Goal: Check status: Check status

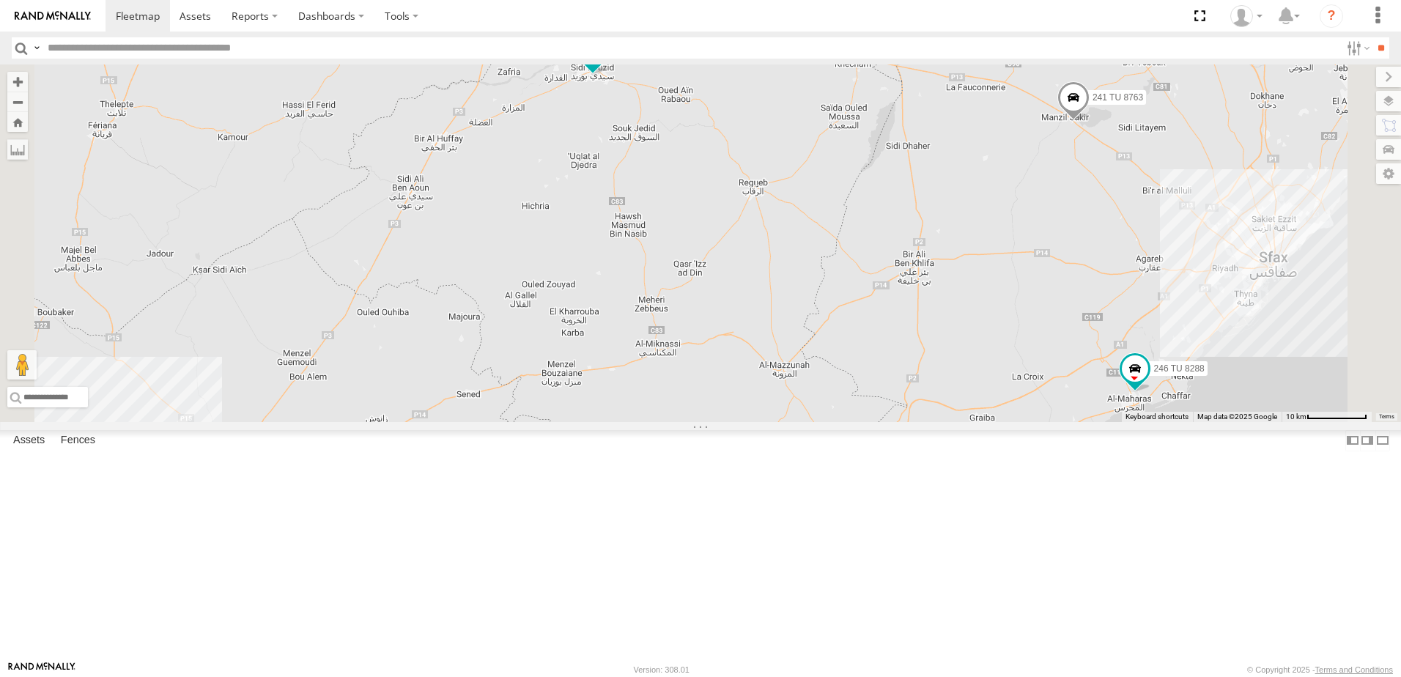
drag, startPoint x: 740, startPoint y: 218, endPoint x: 780, endPoint y: 442, distance: 227.1
click at [777, 422] on div "245 TU 4334 245 TU 9053 246 TU 8284 231 TU 3163 245 TU 9063 241 TU 8763 246 TU …" at bounding box center [700, 243] width 1401 height 358
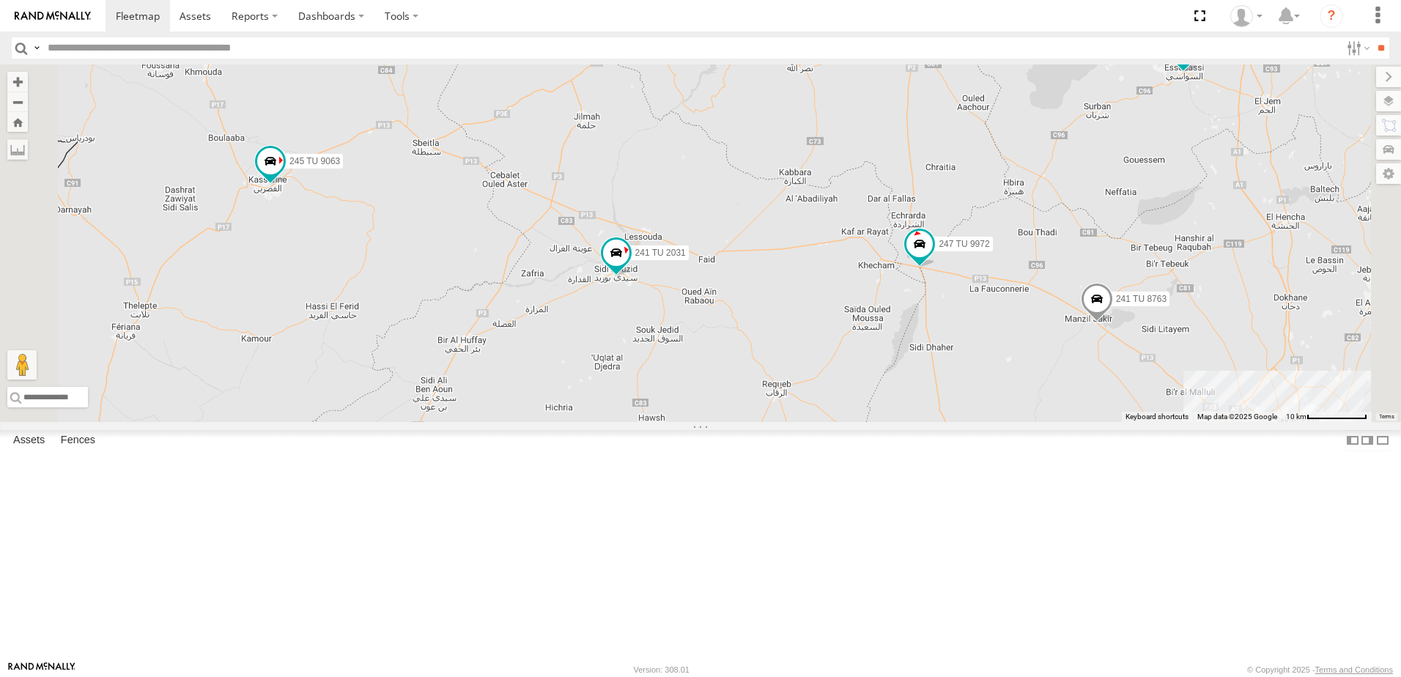
drag, startPoint x: 829, startPoint y: 371, endPoint x: 828, endPoint y: 479, distance: 108.4
click at [828, 422] on div "245 TU 4334 245 TU 9053 246 TU 8284 231 TU 3163 245 TU 9063 241 TU 8763 246 TU …" at bounding box center [700, 243] width 1401 height 358
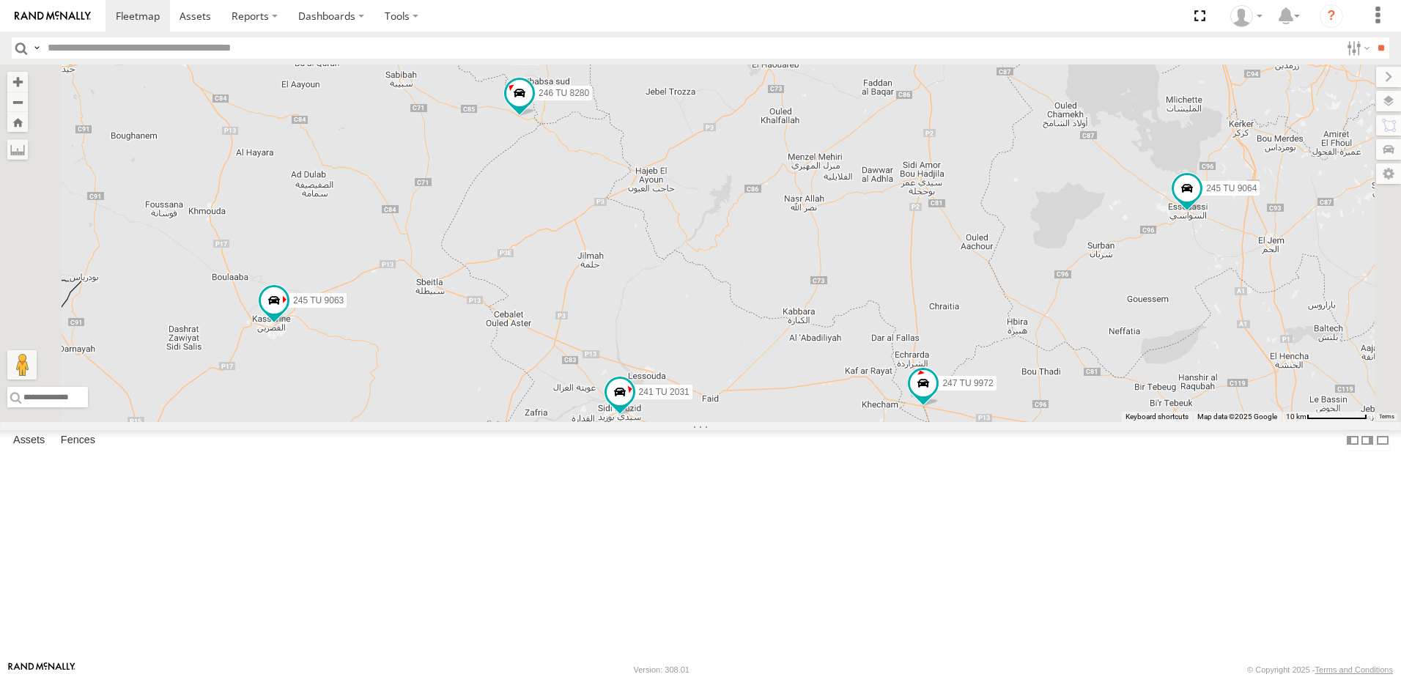
drag, startPoint x: 881, startPoint y: 341, endPoint x: 889, endPoint y: 490, distance: 149.6
click at [887, 422] on div "245 TU 4334 245 TU 9053 246 TU 8284 231 TU 3163 245 TU 9063 241 TU 8763 246 TU …" at bounding box center [700, 243] width 1401 height 358
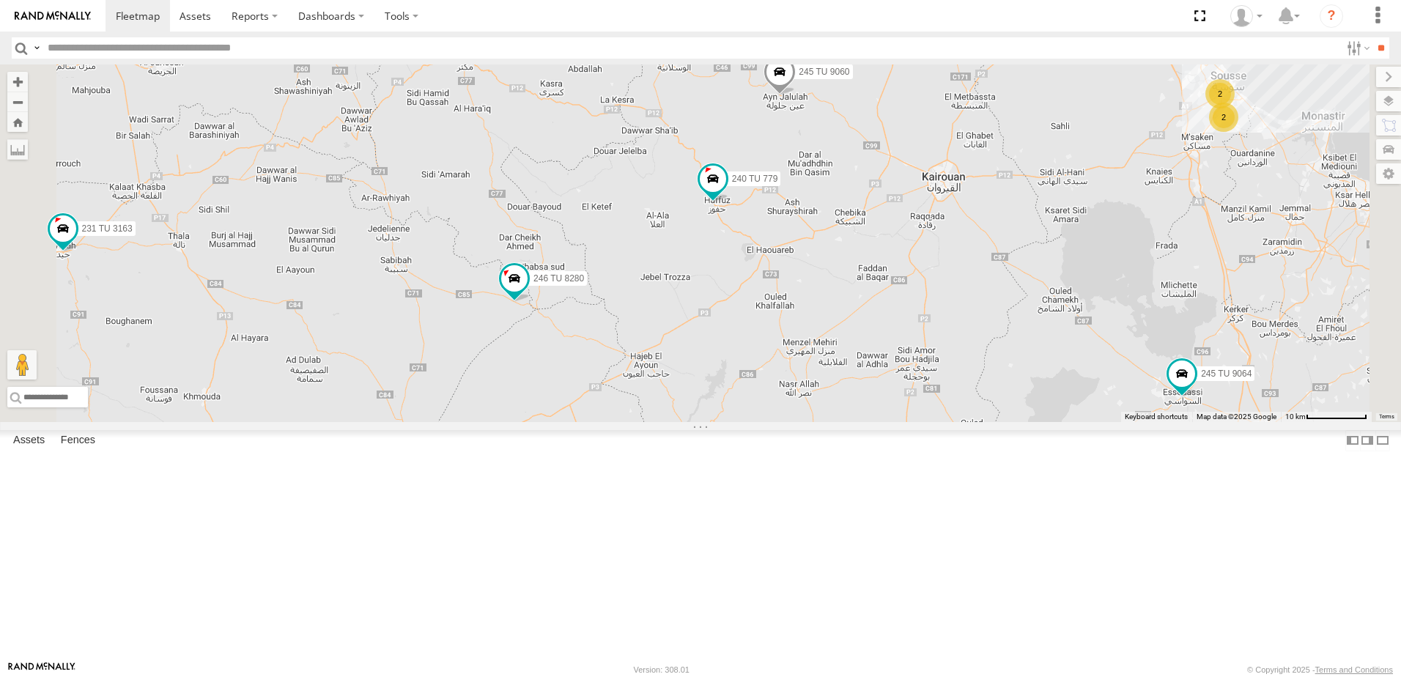
drag, startPoint x: 855, startPoint y: 335, endPoint x: 849, endPoint y: 495, distance: 160.6
click at [849, 422] on div "245 TU 4334 245 TU 9053 246 TU 8284 231 TU 3163 245 TU 9063 241 TU 8763 246 TU …" at bounding box center [700, 243] width 1401 height 358
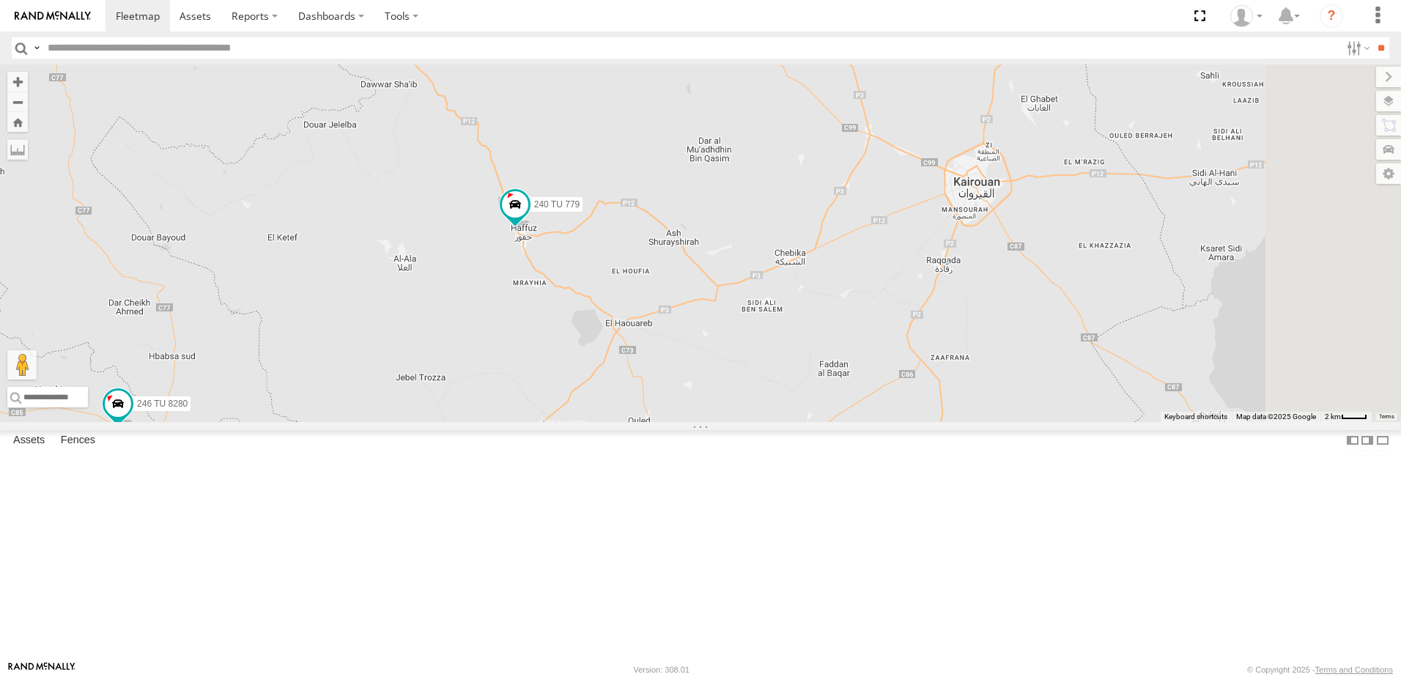
drag, startPoint x: 903, startPoint y: 385, endPoint x: 717, endPoint y: 456, distance: 200.2
click at [717, 422] on div "245 TU 4334 245 TU 9053 246 TU 8284 231 TU 3163 245 TU 9063 241 TU 8763 246 TU …" at bounding box center [700, 243] width 1401 height 358
click at [528, 218] on span at bounding box center [515, 204] width 26 height 26
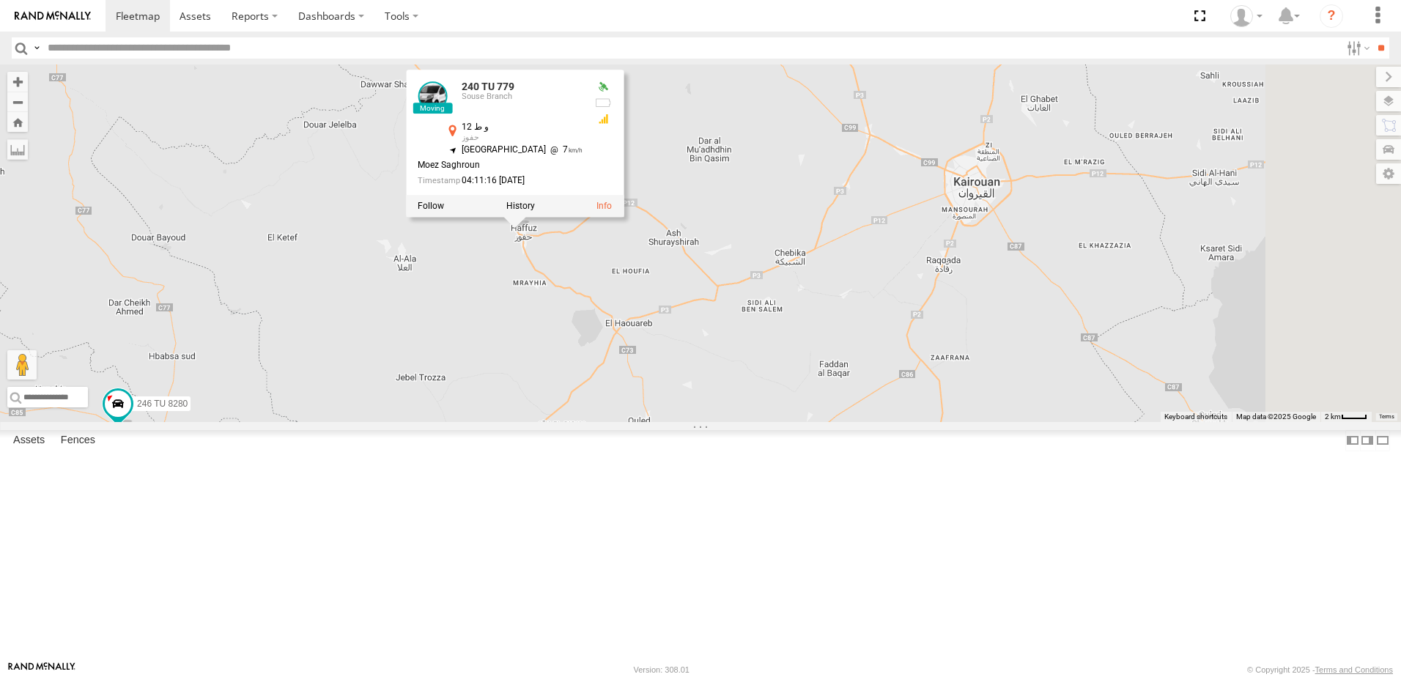
click at [696, 390] on div "245 TU 4334 245 TU 9053 246 TU 8284 231 TU 3163 245 TU 9063 241 TU 8763 246 TU …" at bounding box center [700, 243] width 1401 height 358
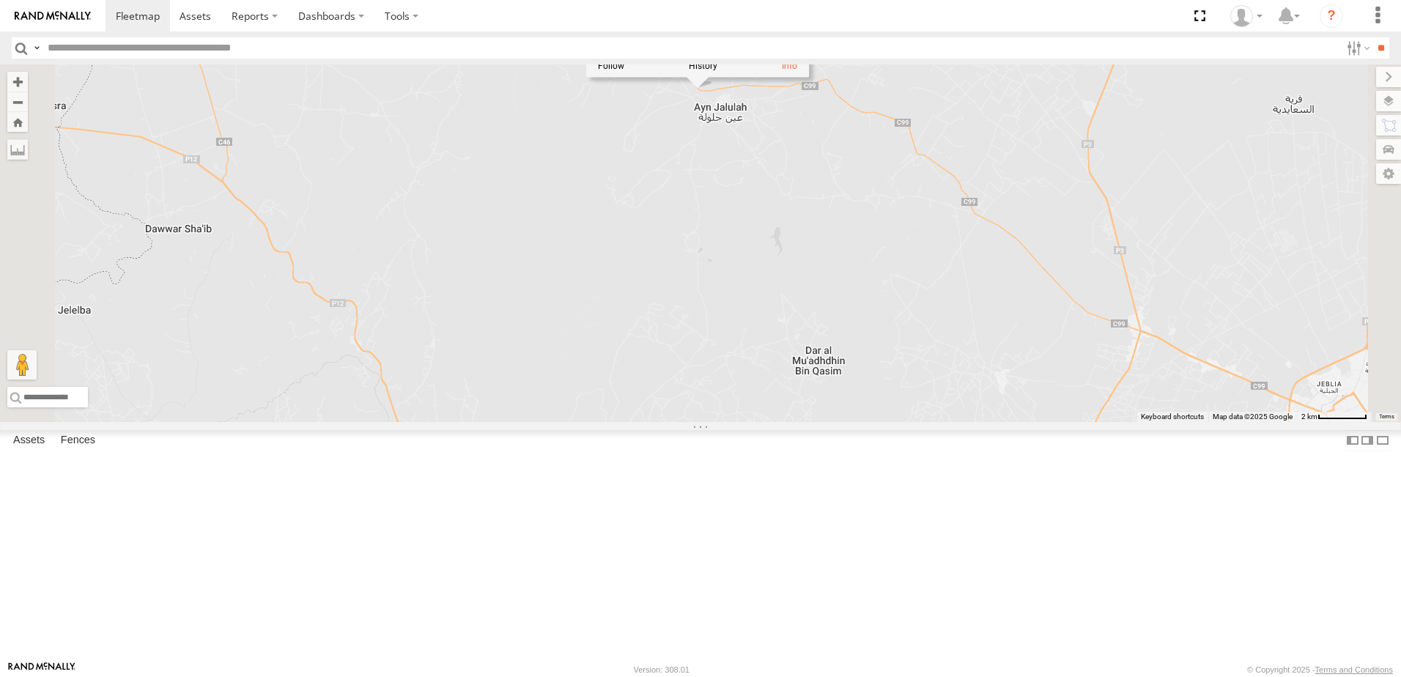
drag, startPoint x: 795, startPoint y: 322, endPoint x: 818, endPoint y: 609, distance: 288.1
click at [815, 422] on div "245 TU 4334 245 TU 9053 246 TU 8284 231 TU 3163 245 TU 9063 241 TU 8763 246 TU …" at bounding box center [700, 243] width 1401 height 358
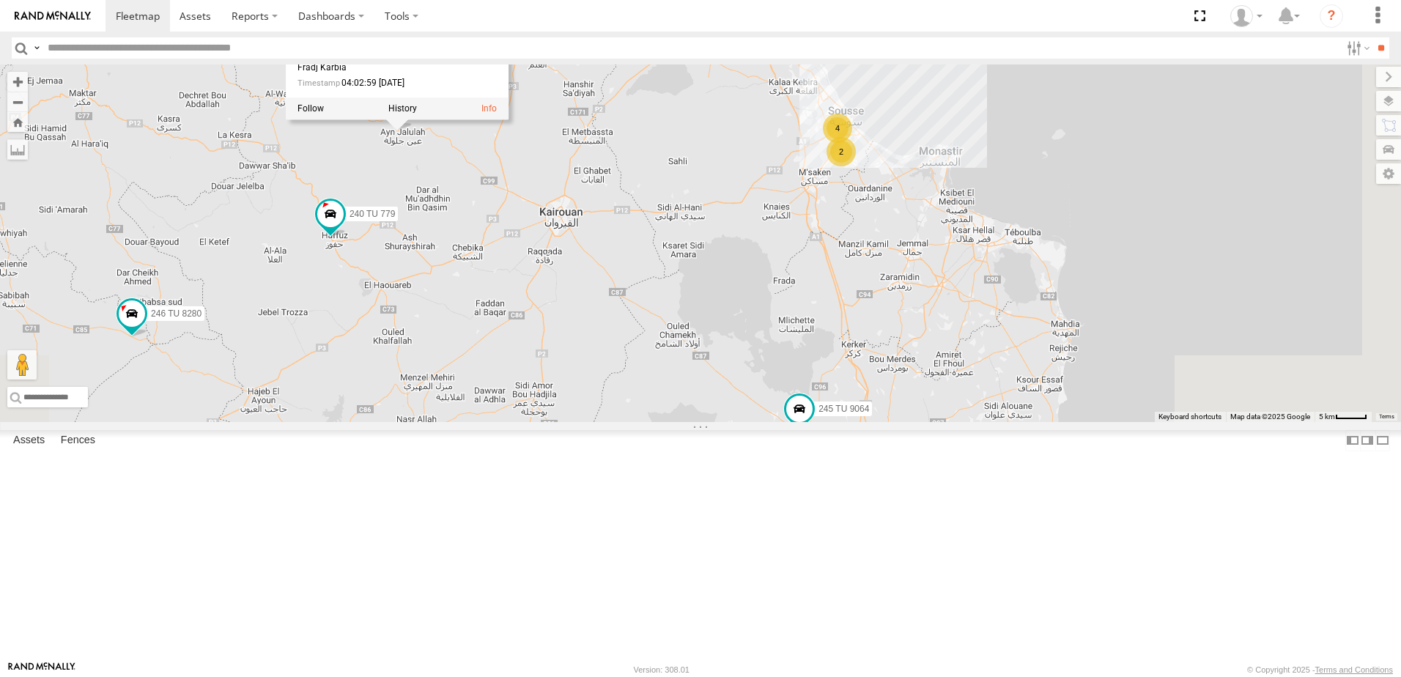
drag, startPoint x: 1151, startPoint y: 562, endPoint x: 889, endPoint y: 324, distance: 353.7
click at [889, 325] on div "245 TU 4334 245 TU 9053 246 TU 8284 231 TU 3163 245 TU 9063 241 TU 8763 246 TU …" at bounding box center [700, 243] width 1401 height 358
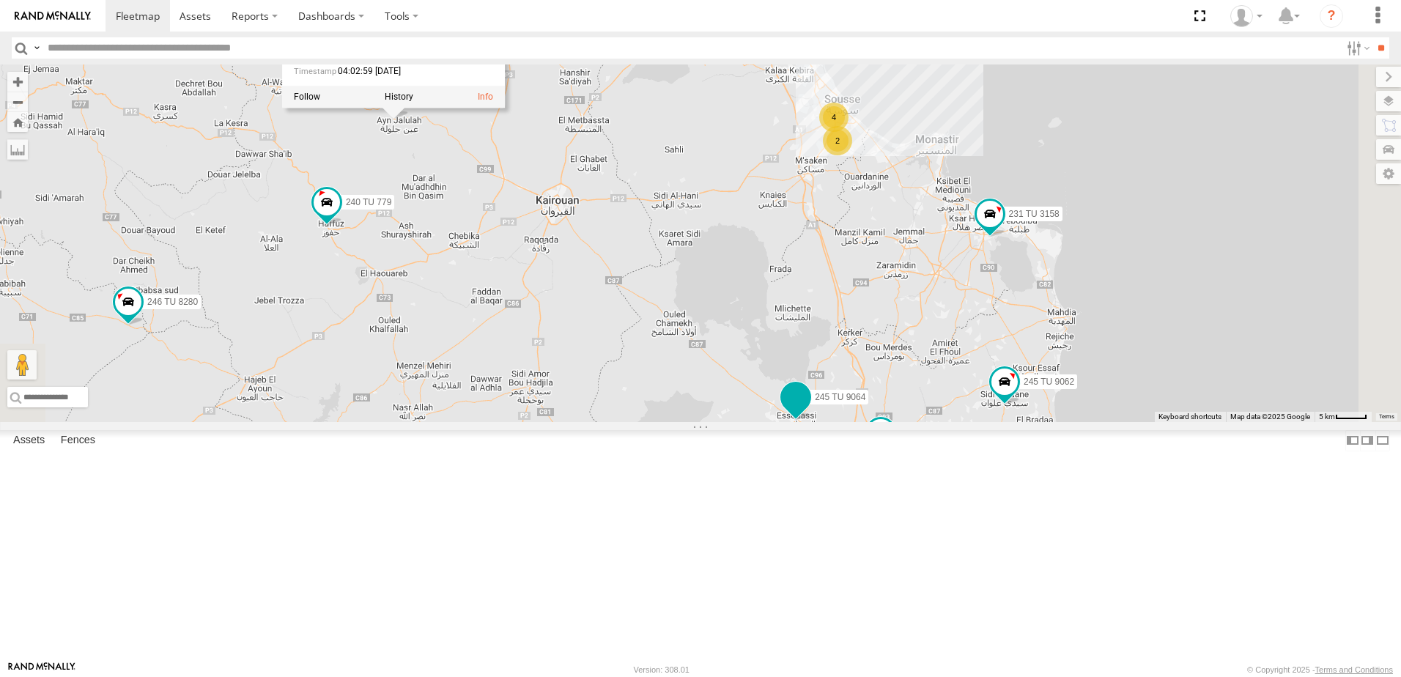
click at [809, 410] on span at bounding box center [796, 397] width 26 height 26
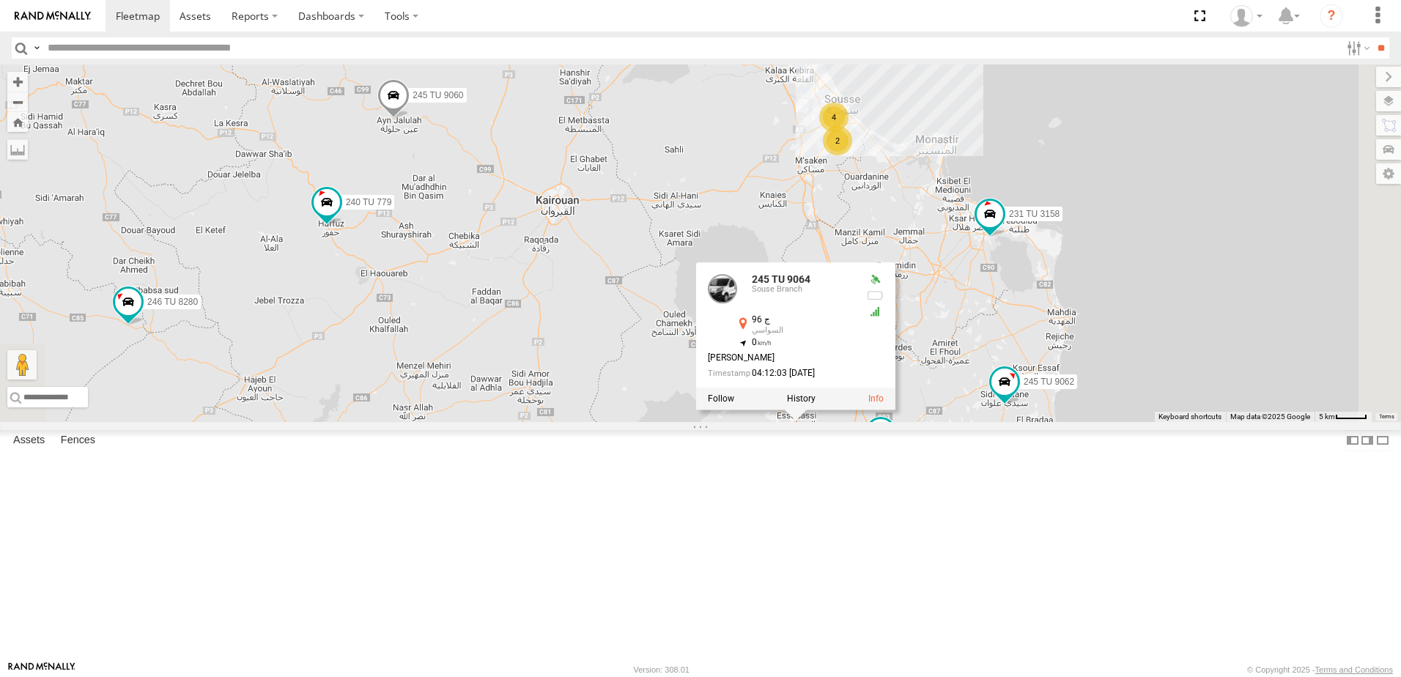
click at [1026, 422] on div "245 TU 4334 245 TU 9053 246 TU 8284 231 TU 3163 245 TU 9063 241 TU 8763 246 TU …" at bounding box center [700, 243] width 1401 height 358
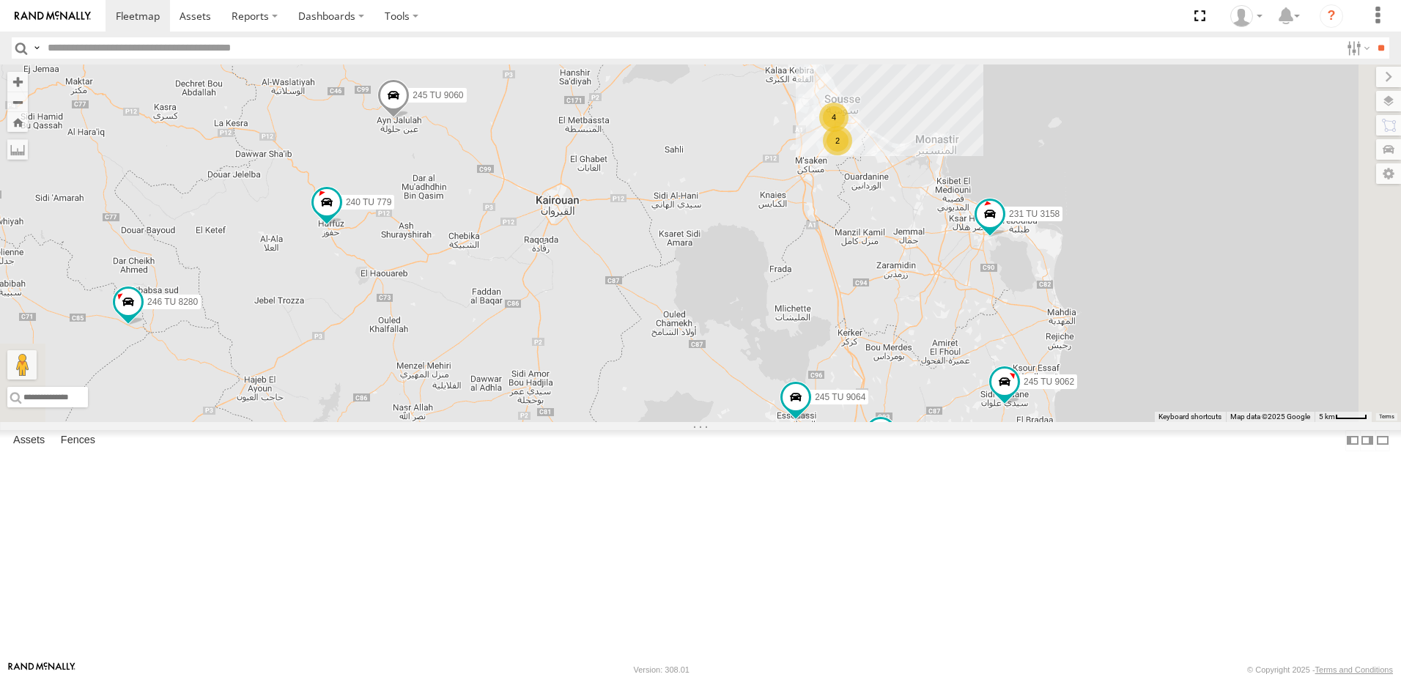
click at [894, 445] on span at bounding box center [880, 432] width 26 height 26
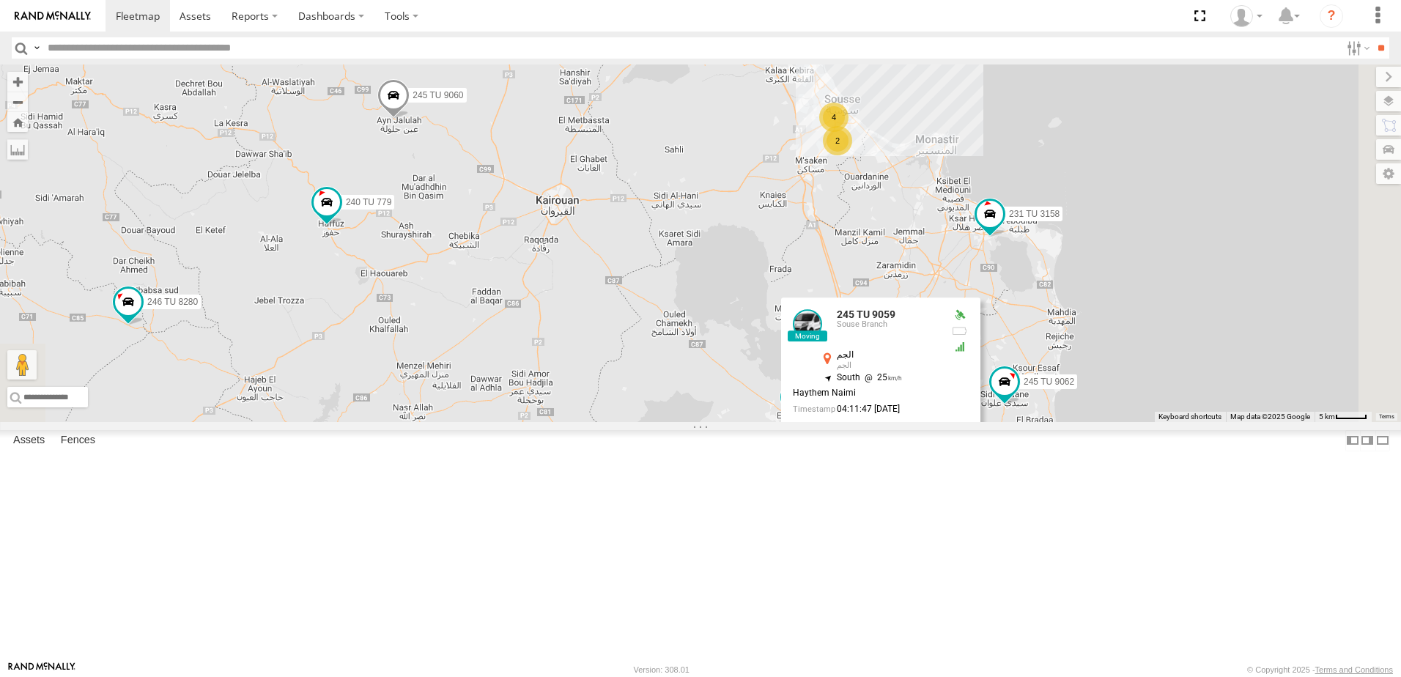
click at [980, 445] on div "245 TU 9059 [GEOGRAPHIC_DATA] 35.28934 , 10.70586 South 25 [PERSON_NAME] 04:11:…" at bounding box center [880, 371] width 199 height 147
click at [1199, 422] on div "245 TU 4334 245 TU 9053 246 TU 8284 231 TU 3163 245 TU 9063 241 TU 8763 246 TU …" at bounding box center [700, 243] width 1401 height 358
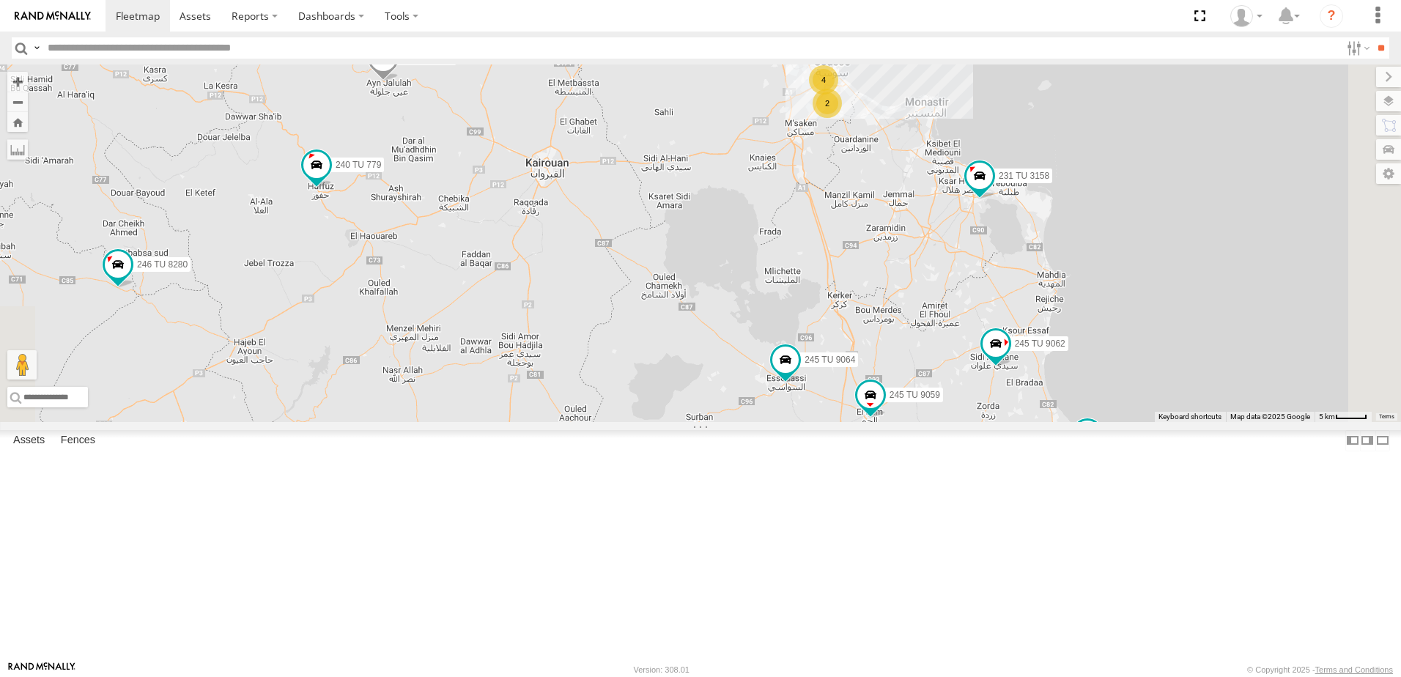
drag, startPoint x: 1224, startPoint y: 586, endPoint x: 1208, endPoint y: 528, distance: 60.1
click at [1210, 422] on div "245 TU 4334 245 TU 9053 246 TU 8284 231 TU 3163 245 TU 9063 241 TU 8763 246 TU …" at bounding box center [700, 243] width 1401 height 358
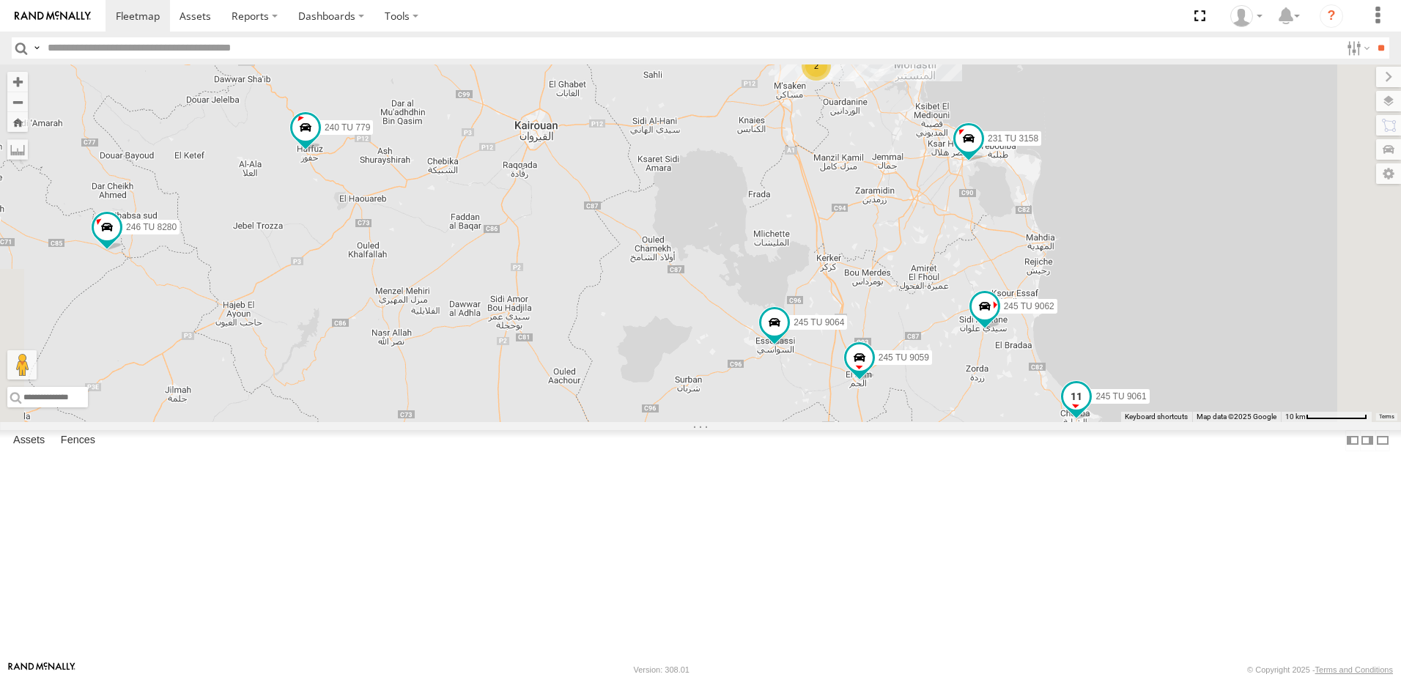
click at [1089, 410] on span at bounding box center [1076, 397] width 26 height 26
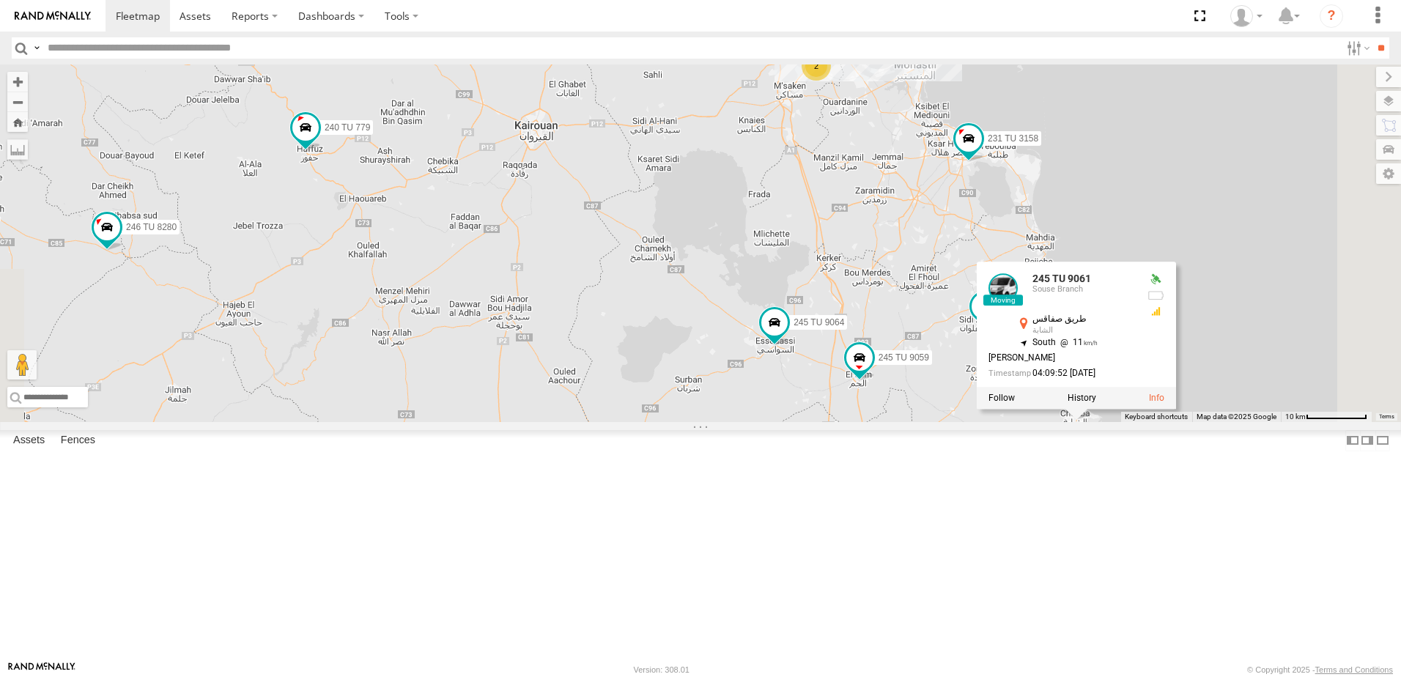
click at [994, 422] on div "245 TU 4334 245 TU 9053 246 TU 8284 231 TU 3163 245 TU 9063 241 TU 8763 246 TU …" at bounding box center [700, 243] width 1401 height 358
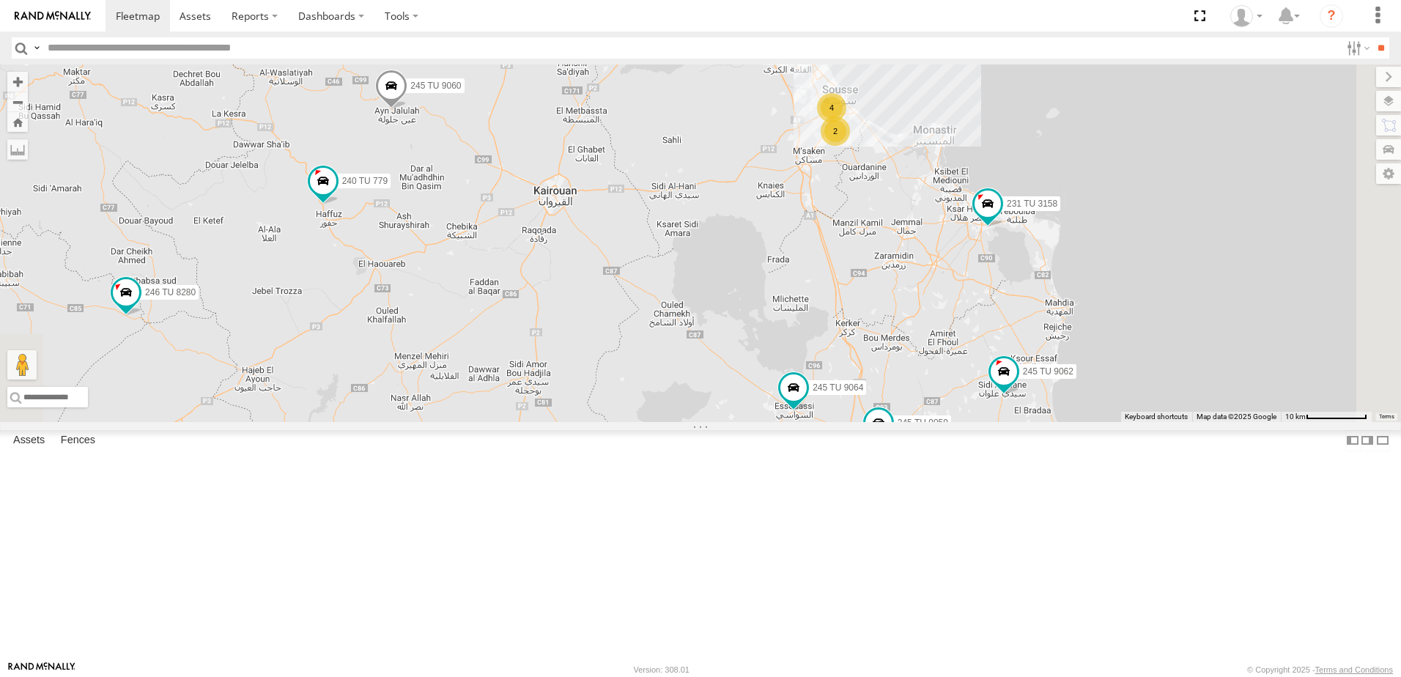
drag, startPoint x: 571, startPoint y: 300, endPoint x: 592, endPoint y: 368, distance: 70.7
click at [592, 368] on div "245 TU 4334 245 TU 9053 246 TU 8284 231 TU 3163 245 TU 9063 241 TU 8763 246 TU …" at bounding box center [700, 243] width 1401 height 358
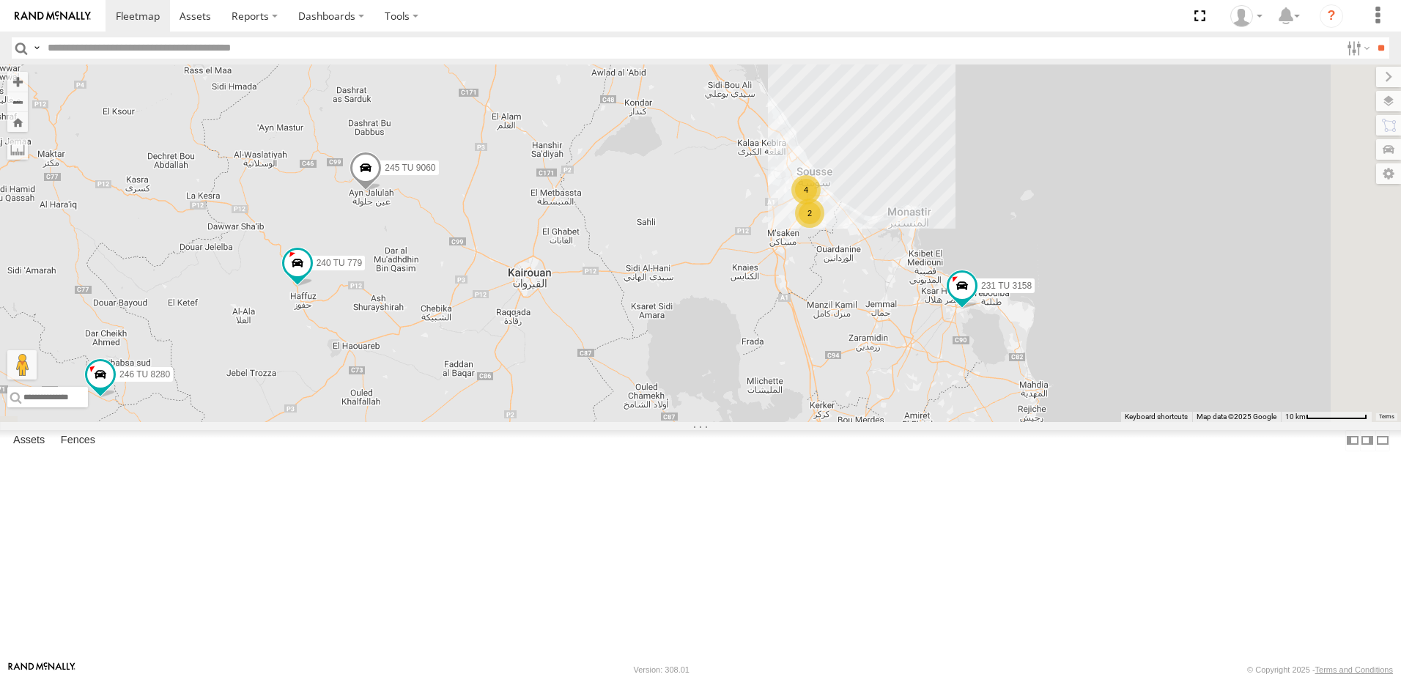
drag, startPoint x: 732, startPoint y: 306, endPoint x: 706, endPoint y: 387, distance: 84.8
click at [706, 387] on div "245 TU 4334 245 TU 9053 246 TU 8284 231 TU 3163 245 TU 9063 241 TU 8763 246 TU …" at bounding box center [700, 243] width 1401 height 358
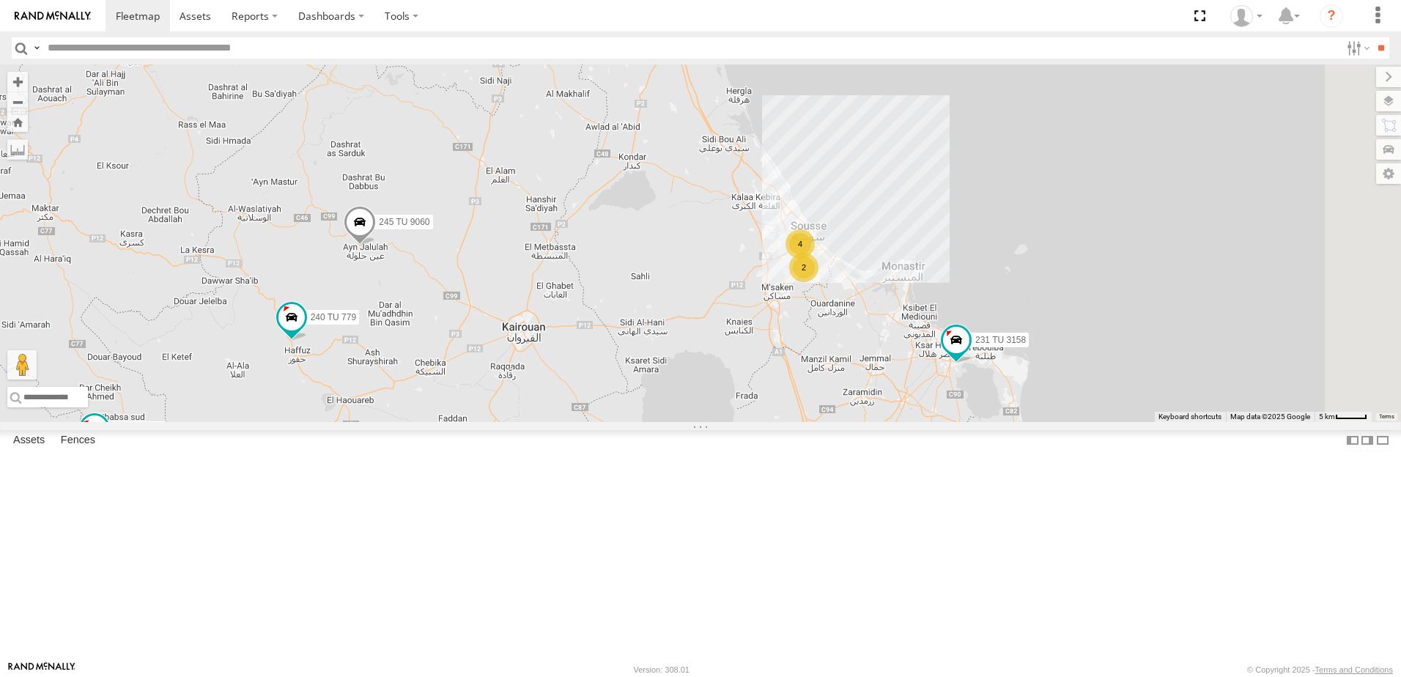
drag, startPoint x: 800, startPoint y: 358, endPoint x: 805, endPoint y: 411, distance: 53.0
click at [805, 411] on div "245 TU 4334 245 TU 9053 246 TU 8284 231 TU 3163 245 TU 9063 241 TU 8763 246 TU …" at bounding box center [700, 243] width 1401 height 358
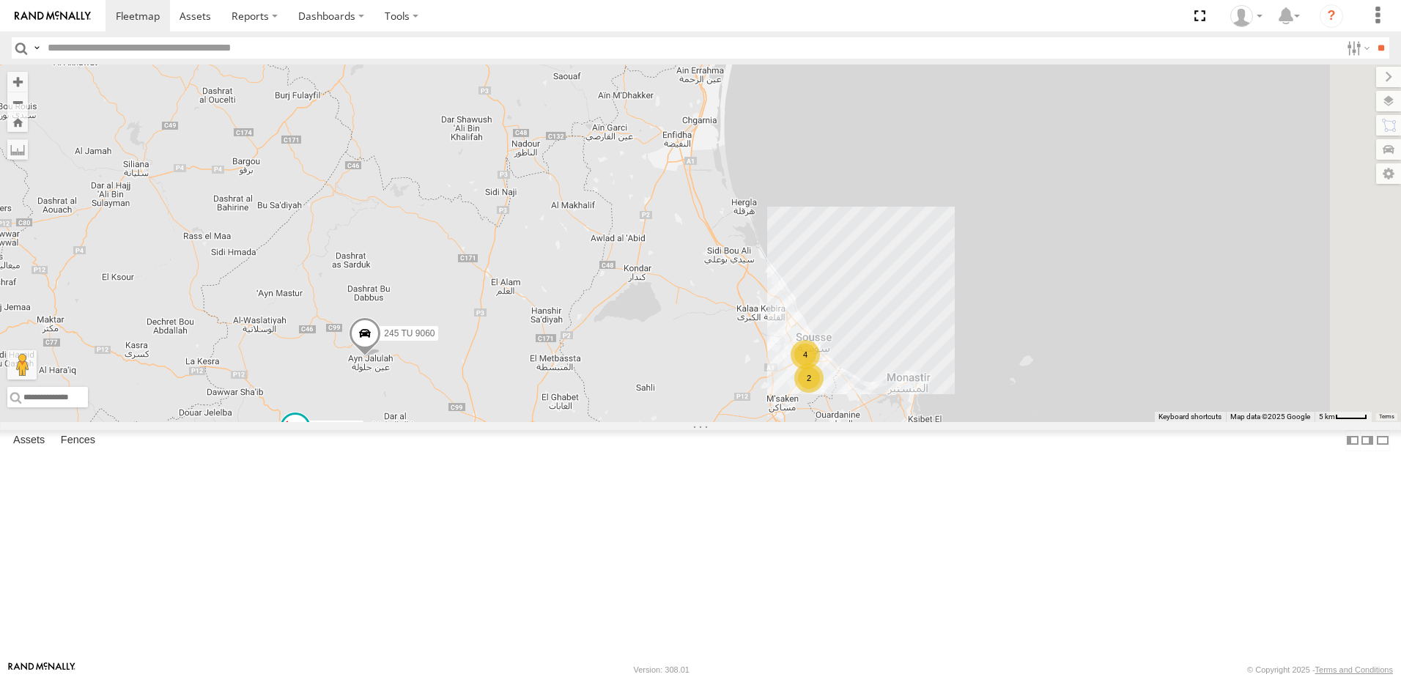
drag, startPoint x: 537, startPoint y: 318, endPoint x: 507, endPoint y: 393, distance: 80.5
click at [507, 393] on div "245 TU 4334 245 TU 9053 246 TU 8284 231 TU 3163 245 TU 9063 241 TU 8763 246 TU …" at bounding box center [700, 243] width 1401 height 358
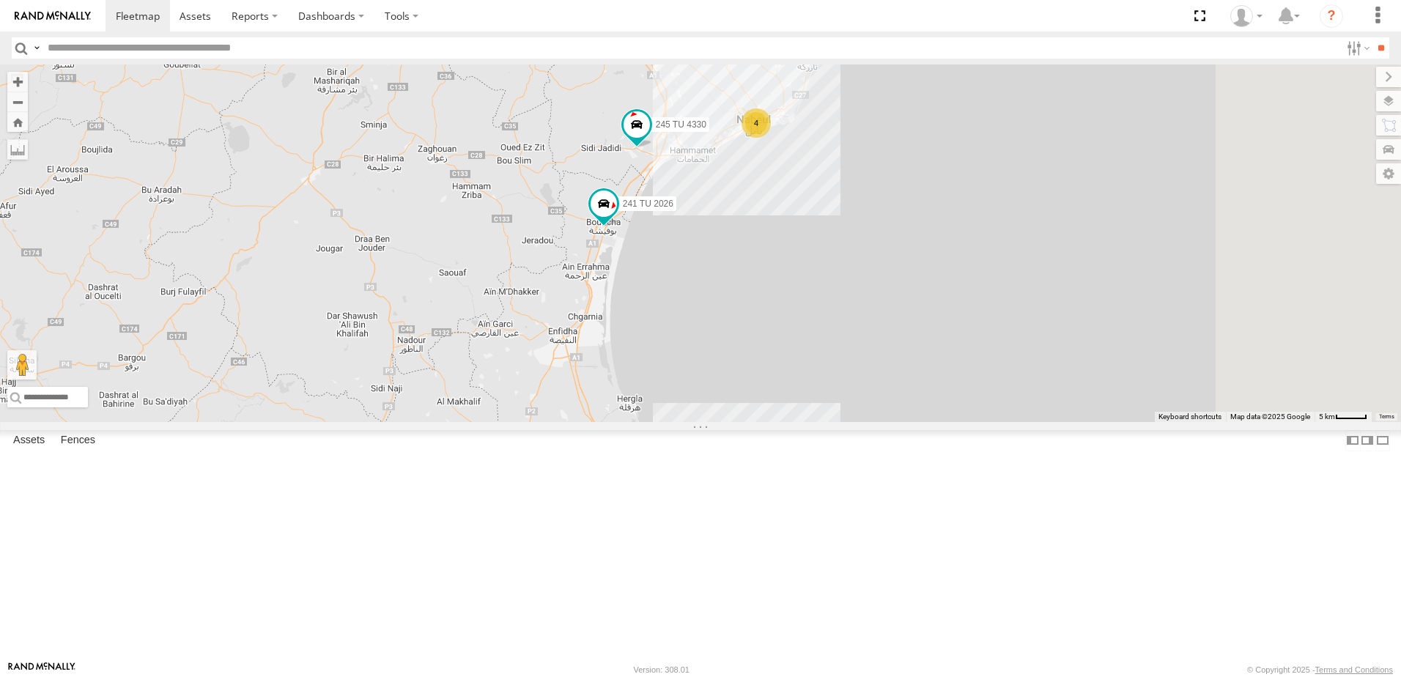
drag, startPoint x: 741, startPoint y: 358, endPoint x: 705, endPoint y: 368, distance: 37.1
click at [701, 382] on div "245 TU 4334 245 TU 9053 246 TU 8284 231 TU 3163 245 TU 9063 241 TU 8763 246 TU …" at bounding box center [700, 243] width 1401 height 358
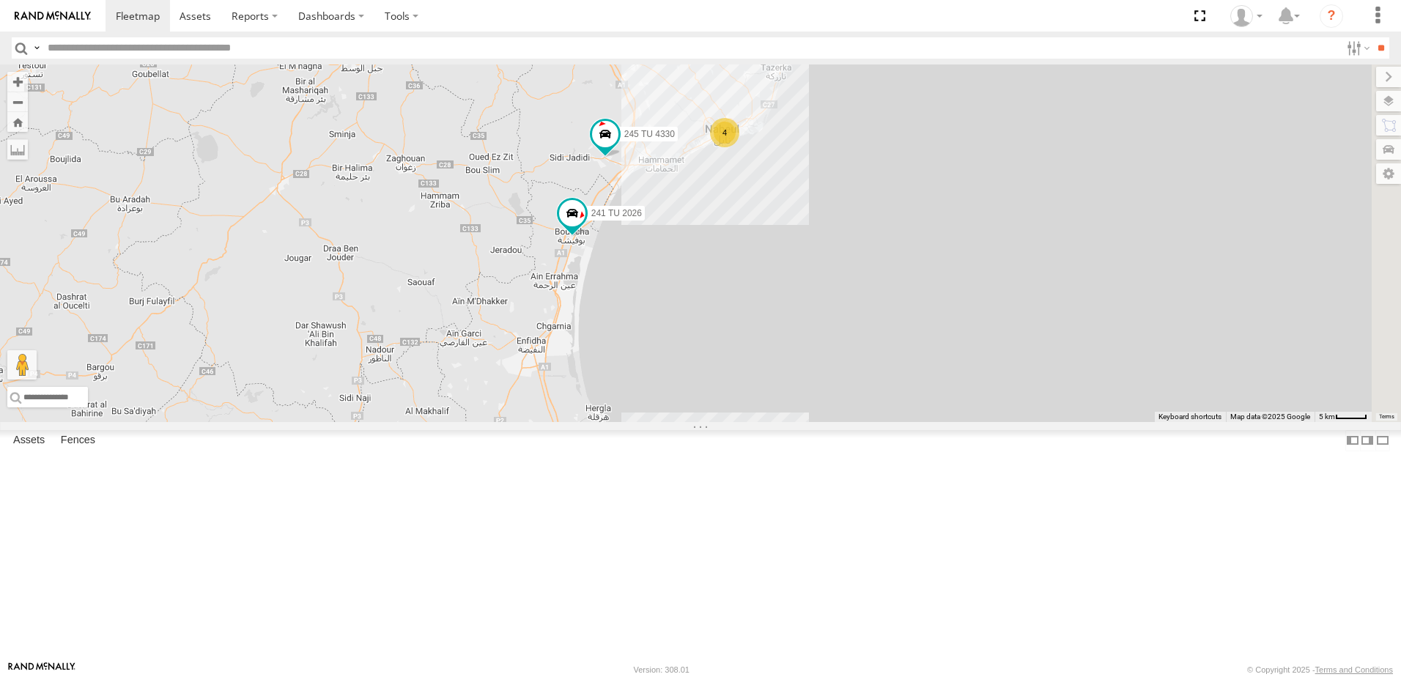
drag, startPoint x: 730, startPoint y: 396, endPoint x: 745, endPoint y: 360, distance: 39.1
click at [745, 360] on div "245 TU 4334 245 TU 9053 246 TU 8284 231 TU 3163 245 TU 9063 241 TU 8763 246 TU …" at bounding box center [700, 243] width 1401 height 358
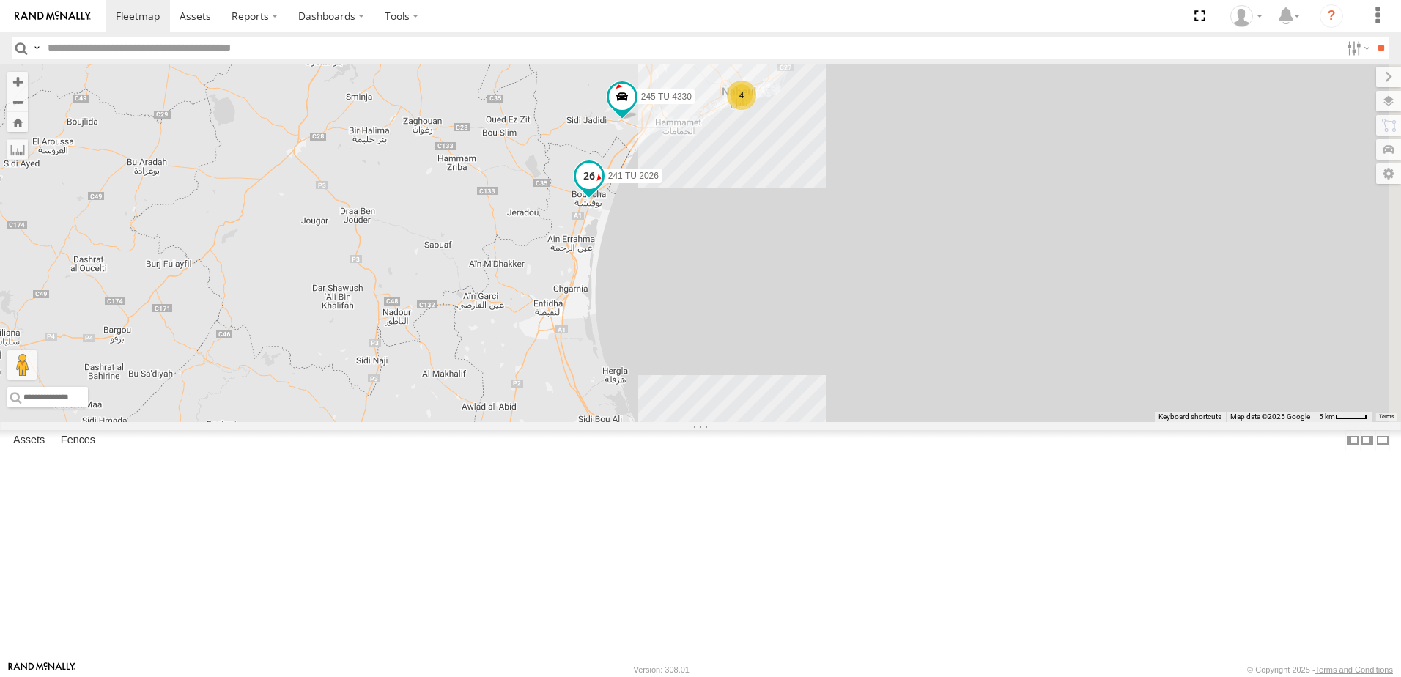
click at [602, 189] on span at bounding box center [589, 176] width 26 height 26
